Goal: Task Accomplishment & Management: Use online tool/utility

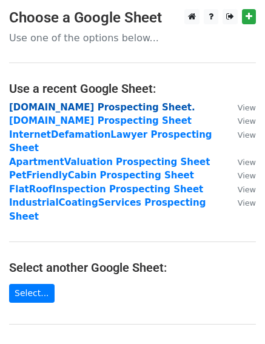
click at [33, 110] on strong "[DOMAIN_NAME] Prospecting Sheet." at bounding box center [102, 107] width 186 height 11
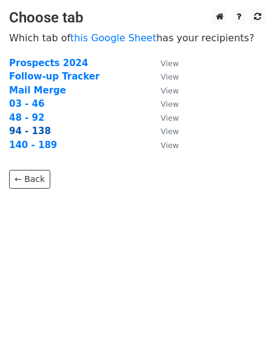
click at [30, 129] on strong "94 - 138" at bounding box center [30, 130] width 42 height 11
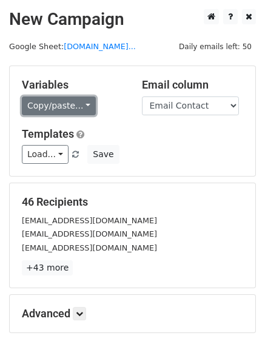
click at [44, 110] on link "Copy/paste..." at bounding box center [59, 105] width 74 height 19
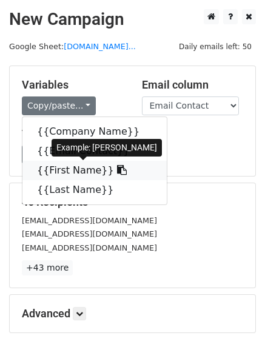
click at [55, 169] on link "{{First Name}}" at bounding box center [94, 170] width 144 height 19
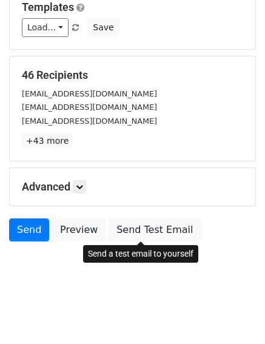
scroll to position [127, 0]
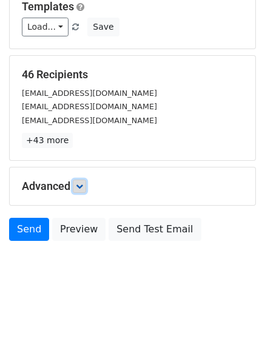
click at [81, 189] on icon at bounding box center [79, 185] width 7 height 7
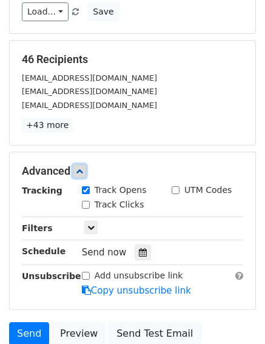
scroll to position [246, 0]
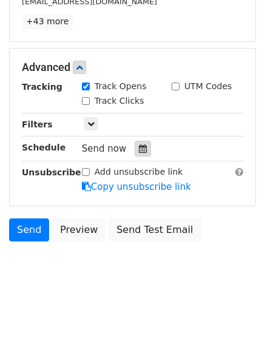
click at [140, 145] on icon at bounding box center [143, 148] width 8 height 8
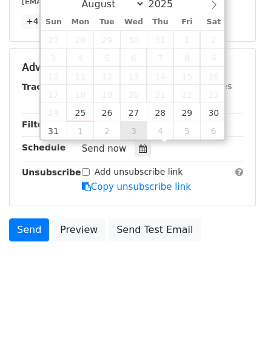
type input "2025-09-03 12:00"
select select "8"
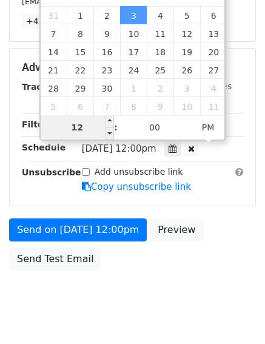
scroll to position [227, 0]
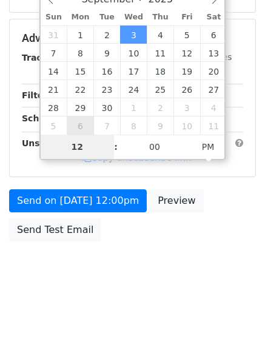
type input "2"
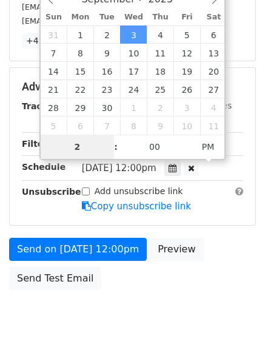
scroll to position [246, 0]
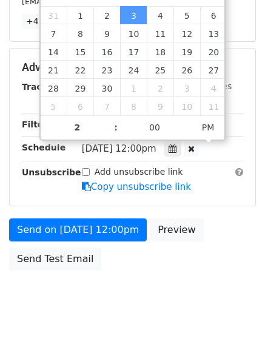
type input "2025-09-03 14:00"
click at [161, 290] on body "New Campaign Daily emails left: 50 Google Sheet: FortWorthDumpsterRental.com...…" at bounding box center [132, 44] width 265 height 562
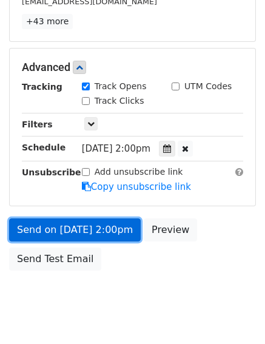
click at [62, 227] on link "Send on Sep 3 at 2:00pm" at bounding box center [75, 229] width 132 height 23
